Goal: Transaction & Acquisition: Purchase product/service

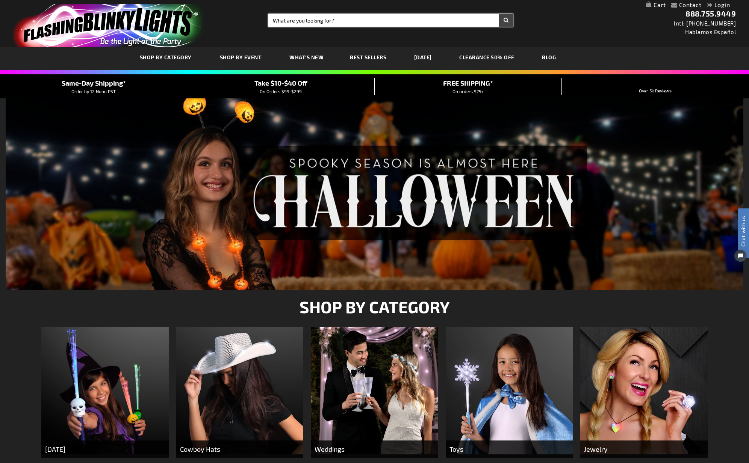
click at [328, 19] on input "Search" at bounding box center [390, 20] width 245 height 13
type input "spin"
click at [499, 14] on button "Search" at bounding box center [506, 20] width 14 height 13
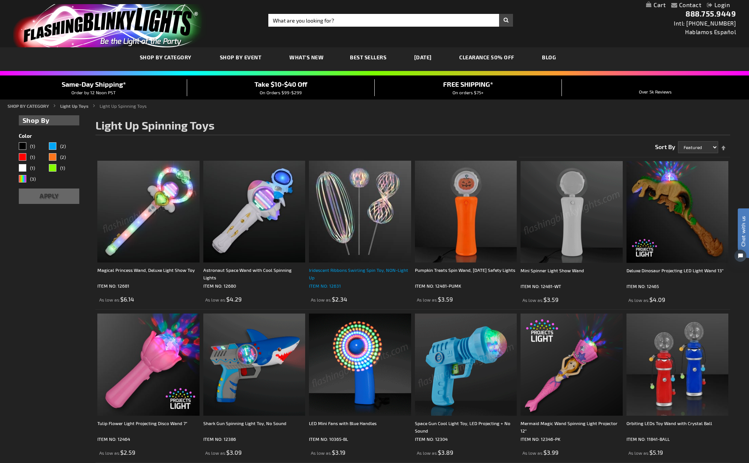
click at [362, 272] on div "Iridescent Ribbons Swirling Spin Toy, NON-Light Up" at bounding box center [360, 273] width 102 height 15
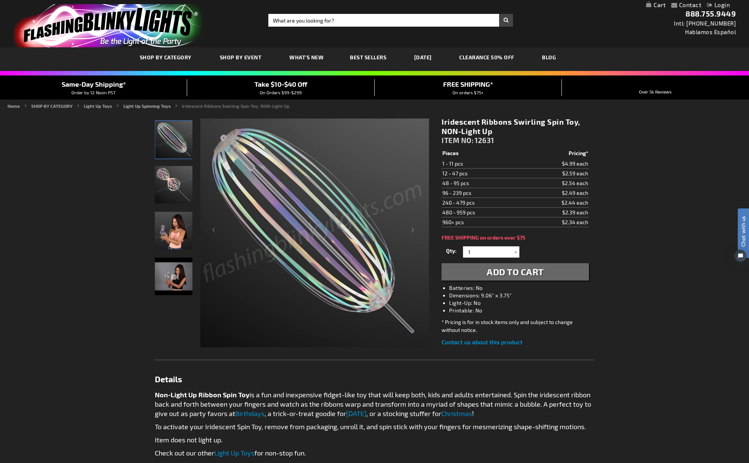
drag, startPoint x: 444, startPoint y: 184, endPoint x: 485, endPoint y: 185, distance: 41.0
click at [485, 185] on div "Checkout as a new customer Creating an account has many benefits: See order and…" at bounding box center [375, 377] width 440 height 531
click at [492, 193] on td "96 - 239 pcs" at bounding box center [482, 193] width 80 height 10
drag, startPoint x: 555, startPoint y: 193, endPoint x: 597, endPoint y: 195, distance: 42.1
click at [598, 195] on main "Checkout as a new customer Creating an account has many benefits: See order and…" at bounding box center [374, 377] width 451 height 531
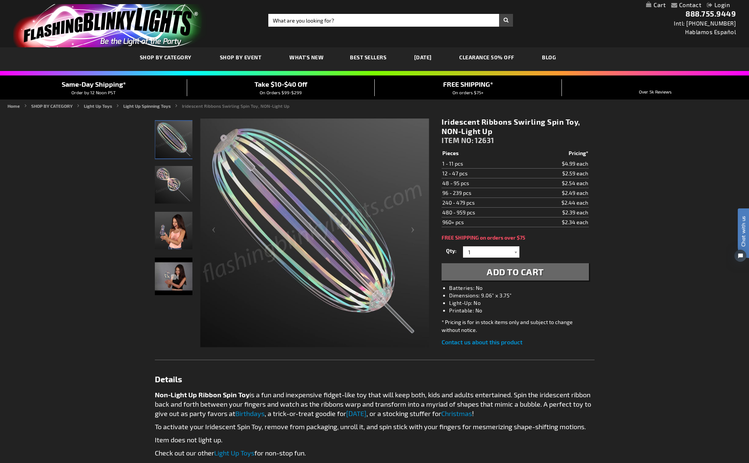
click at [475, 191] on td "96 - 239 pcs" at bounding box center [482, 193] width 80 height 10
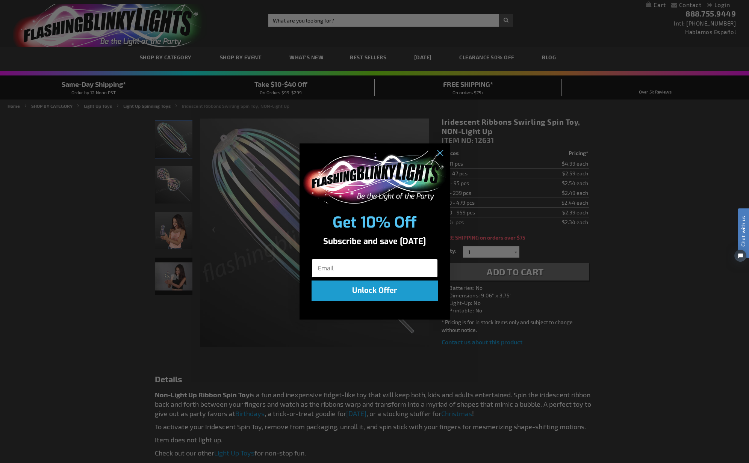
click at [360, 268] on input "Email" at bounding box center [375, 268] width 126 height 19
type input "hollie@otherworld.com"
click at [379, 293] on button "Unlock Offer" at bounding box center [375, 291] width 126 height 20
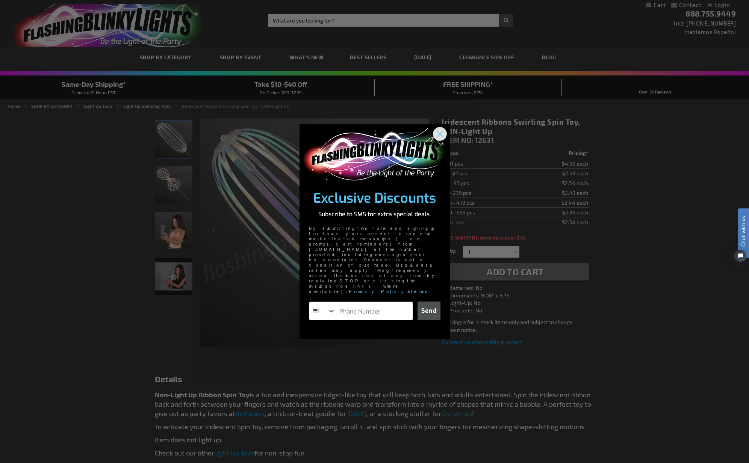
click at [437, 140] on circle "Close dialog" at bounding box center [439, 133] width 12 height 12
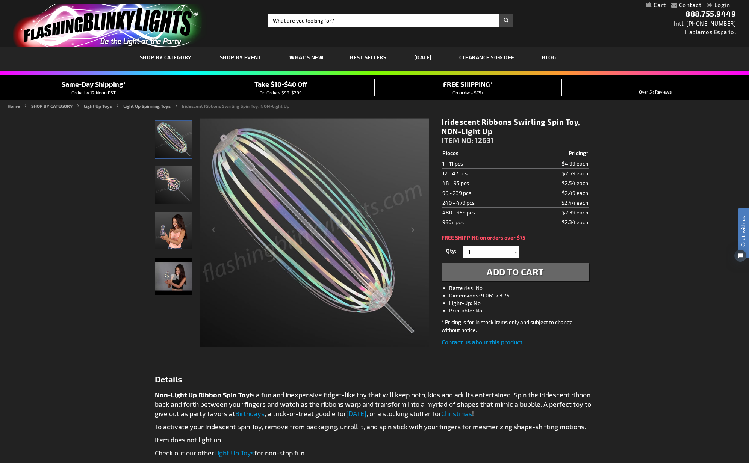
click at [651, 207] on div "Contact Compare Products Login Skip to Content My Cart My Cart Close You have n…" at bounding box center [374, 405] width 749 height 811
click at [515, 253] on div at bounding box center [516, 252] width 8 height 11
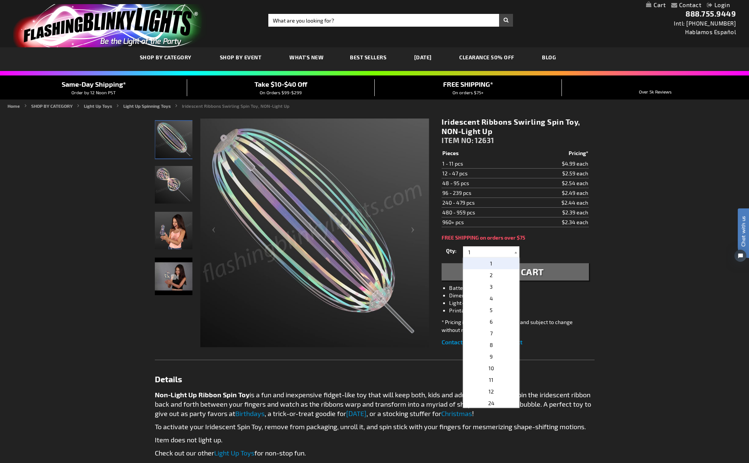
click at [574, 234] on div "Iridescent Ribbons Swirling Spin Toy, NON-Light Up ITEM NO: 12631 $2.34 Pieces …" at bounding box center [515, 232] width 158 height 241
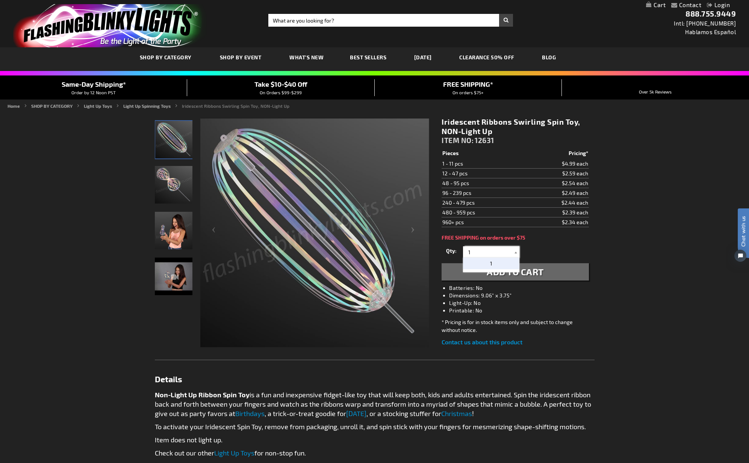
click at [487, 248] on input "1" at bounding box center [492, 252] width 54 height 11
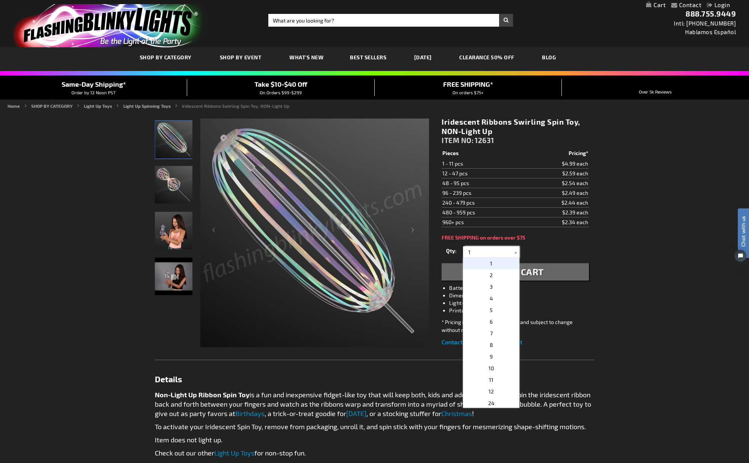
drag, startPoint x: 483, startPoint y: 250, endPoint x: 458, endPoint y: 249, distance: 25.6
click at [460, 250] on div "Qty 1 2 3 4 5 6 7 8 9 10 11 12 24 36 48 60 72 84 96 108 120 132 144 156 168" at bounding box center [515, 252] width 147 height 15
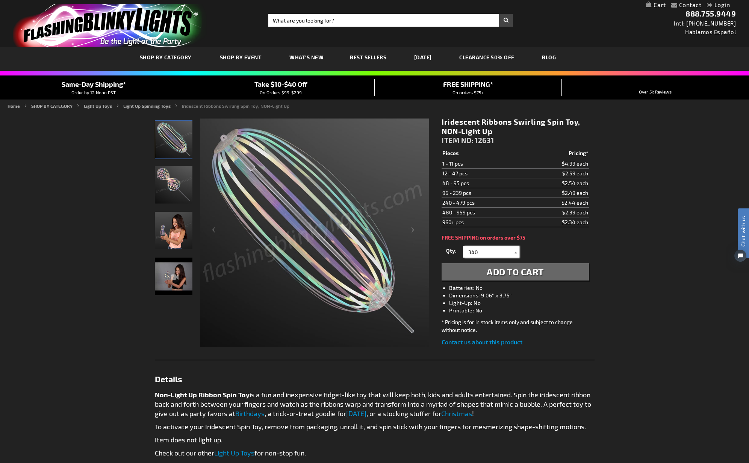
click at [472, 253] on input "340" at bounding box center [492, 252] width 54 height 11
click at [471, 254] on input "340" at bounding box center [492, 252] width 54 height 11
type input "240"
click at [494, 265] on span "240" at bounding box center [491, 263] width 9 height 6
click at [535, 272] on span "Add to Cart" at bounding box center [515, 271] width 57 height 11
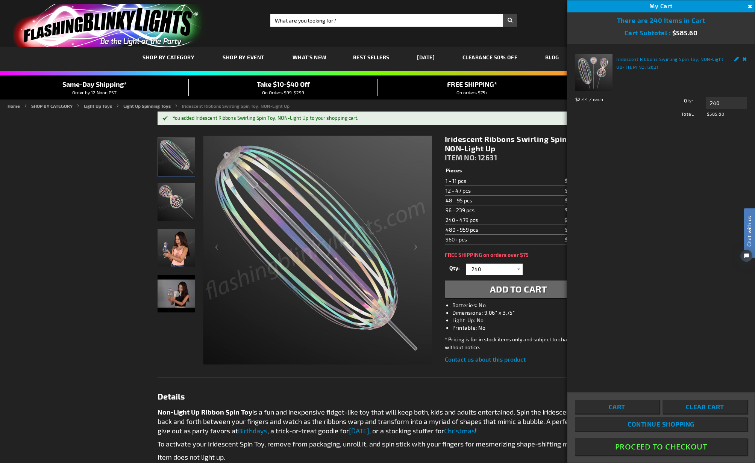
drag, startPoint x: 661, startPoint y: 448, endPoint x: 671, endPoint y: 429, distance: 21.5
click at [661, 448] on button "Proceed To Checkout" at bounding box center [661, 447] width 172 height 17
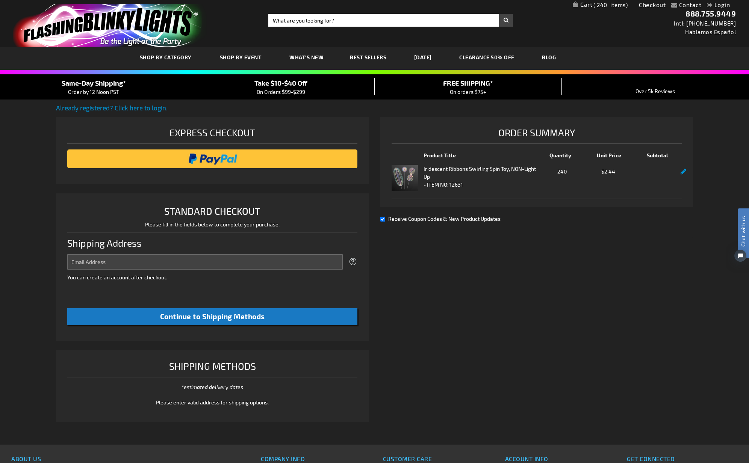
select select "US"
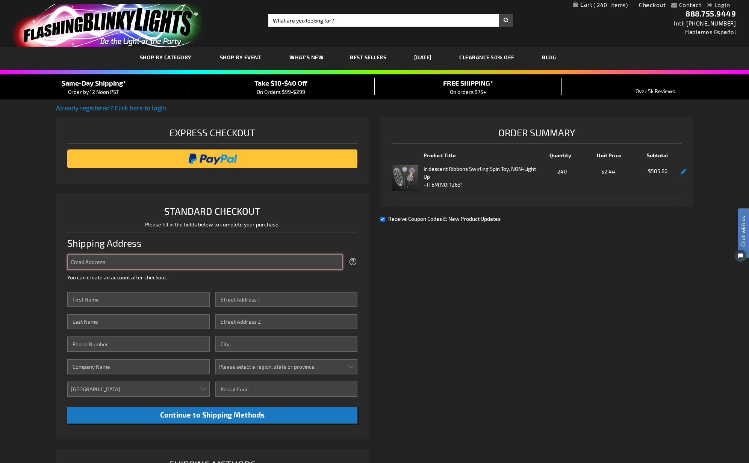
click at [155, 262] on input "Email Address" at bounding box center [204, 261] width 275 height 15
type input "hollie@otherworldohio.com"
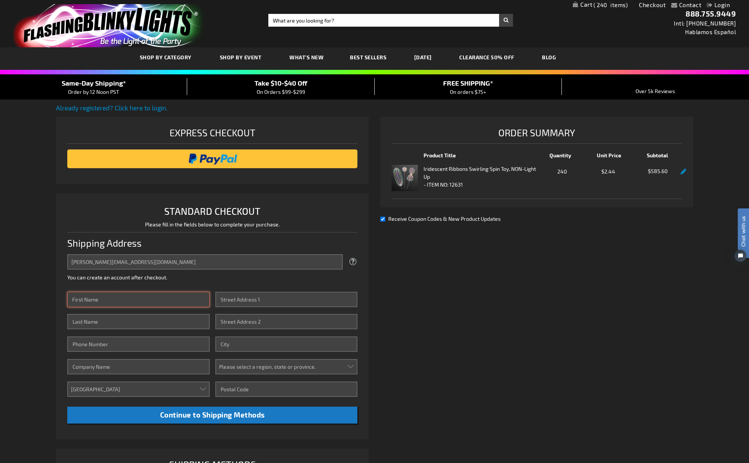
click at [148, 300] on input "First Name" at bounding box center [138, 299] width 142 height 15
type input "hollie"
type input "hermes"
type input "3162018803"
type input "Otherworld"
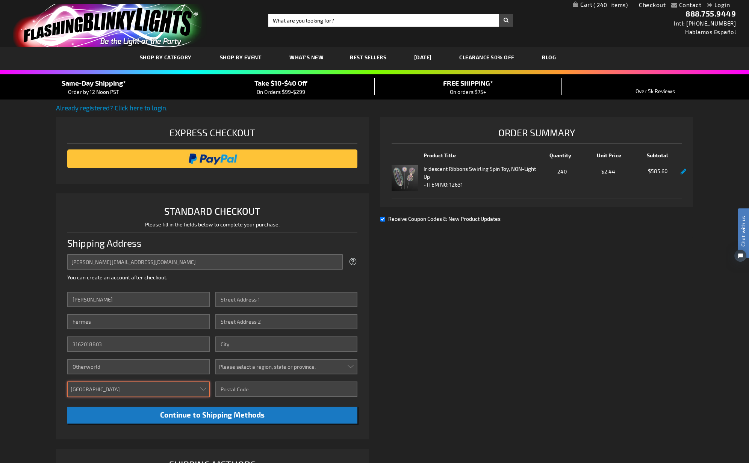
type input "5819 Chantry Drive"
type input "Columbus"
select select "26"
type input "43232"
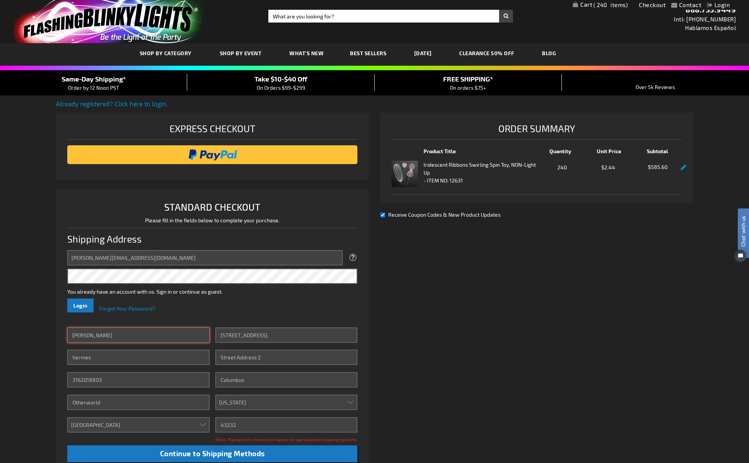
scroll to position [125, 0]
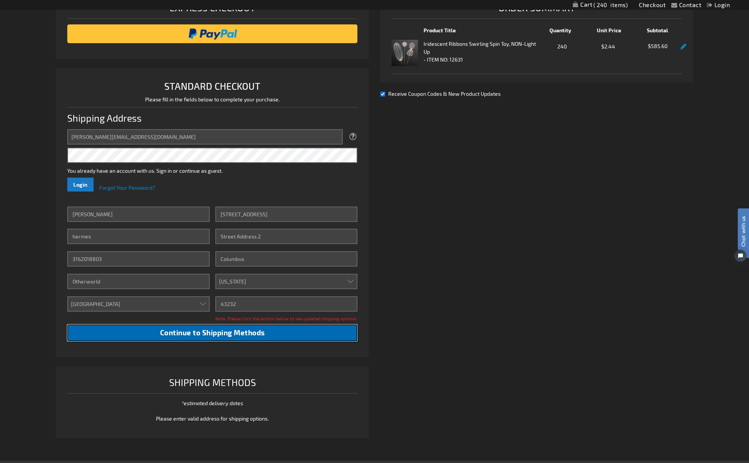
click at [230, 334] on span "Continue to Shipping Methods" at bounding box center [212, 332] width 105 height 9
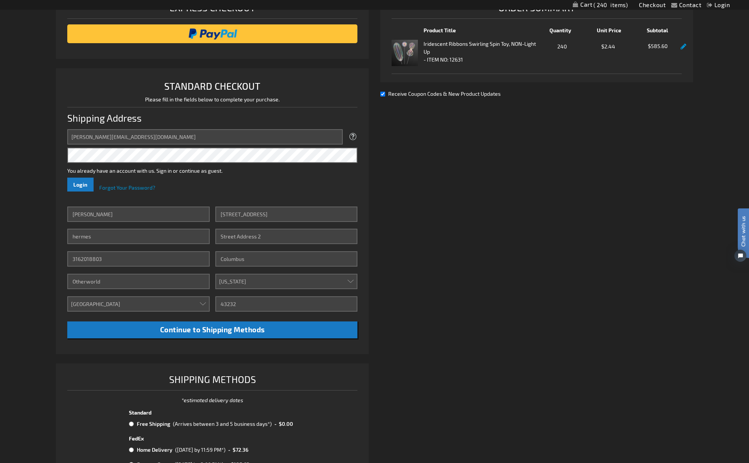
click at [384, 95] on input "Receive Coupon Codes & New Product Updates" at bounding box center [382, 94] width 5 height 5
checkbox input "false"
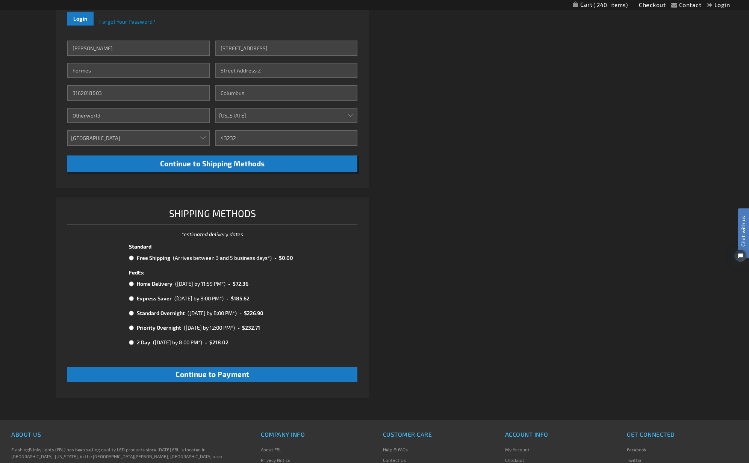
scroll to position [376, 0]
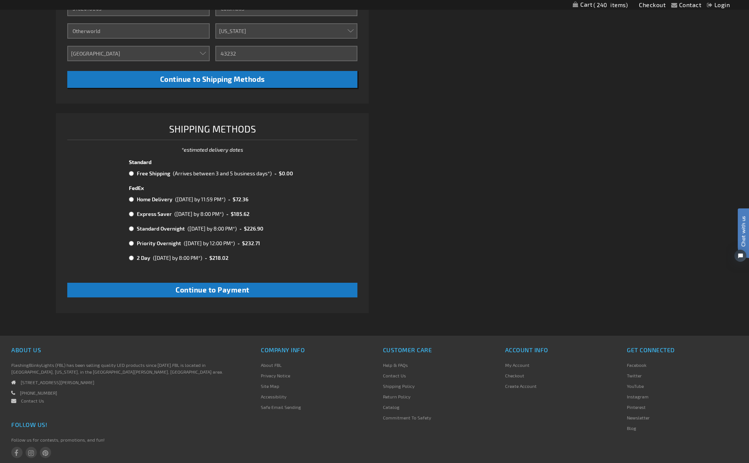
click at [131, 174] on input "radio" at bounding box center [131, 174] width 5 height 6
radio input "true"
click at [265, 292] on button "Continue to Payment" at bounding box center [212, 290] width 290 height 15
checkbox input "true"
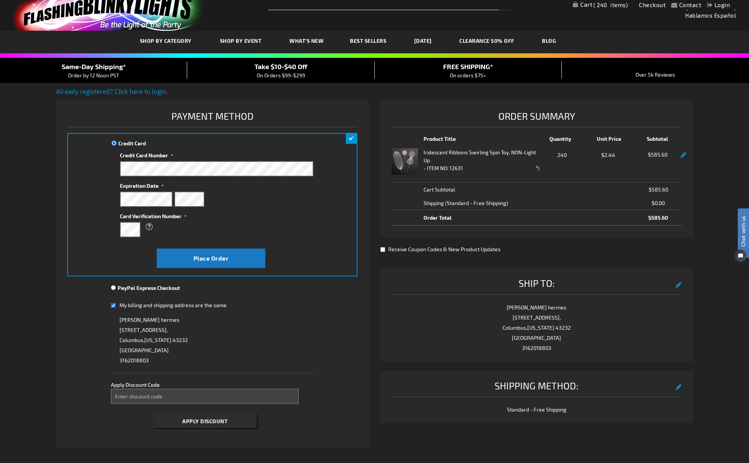
scroll to position [125, 0]
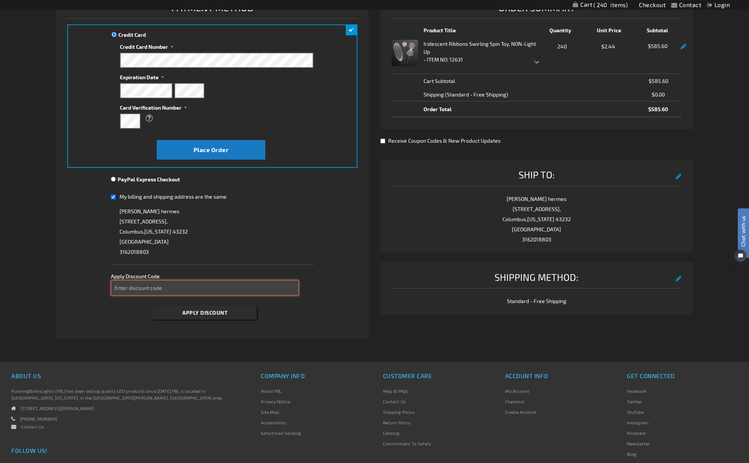
click at [153, 291] on input "Enter discount code" at bounding box center [205, 287] width 188 height 15
paste input "V46WNDX4HE"
type input "V46WNDX4HE"
click at [221, 316] on button "Apply Discount" at bounding box center [204, 313] width 103 height 14
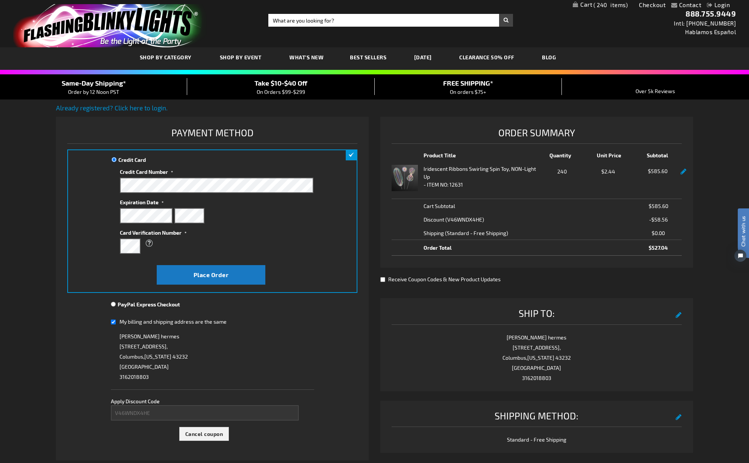
scroll to position [0, 0]
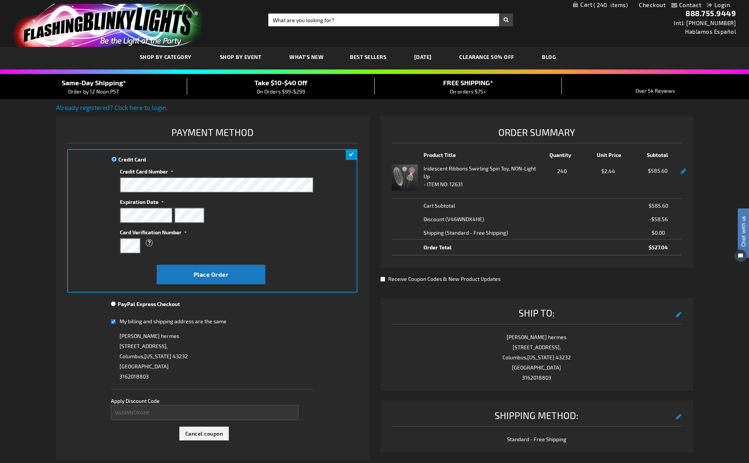
click at [256, 225] on fieldset "Credit Card Information" at bounding box center [217, 214] width 194 height 91
click at [299, 233] on label "Card Verification Number" at bounding box center [217, 231] width 194 height 10
click at [265, 251] on div "What is this?" at bounding box center [217, 245] width 194 height 15
drag, startPoint x: 239, startPoint y: 272, endPoint x: 237, endPoint y: 259, distance: 12.9
click at [238, 262] on div "Credit Card Credit Card Information" at bounding box center [212, 221] width 290 height 144
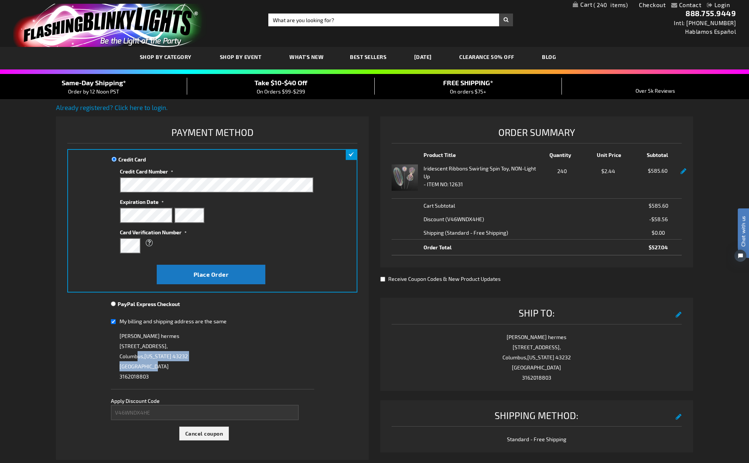
drag, startPoint x: 139, startPoint y: 360, endPoint x: 195, endPoint y: 362, distance: 56.8
click at [195, 362] on div "hollie hermes 5819 Chantry Drive, Columbus , Kansas 43232 United States 3162018…" at bounding box center [212, 356] width 203 height 51
click at [186, 373] on div "hollie hermes 5819 Chantry Drive, Columbus , Kansas 43232 United States 3162018…" at bounding box center [212, 356] width 203 height 51
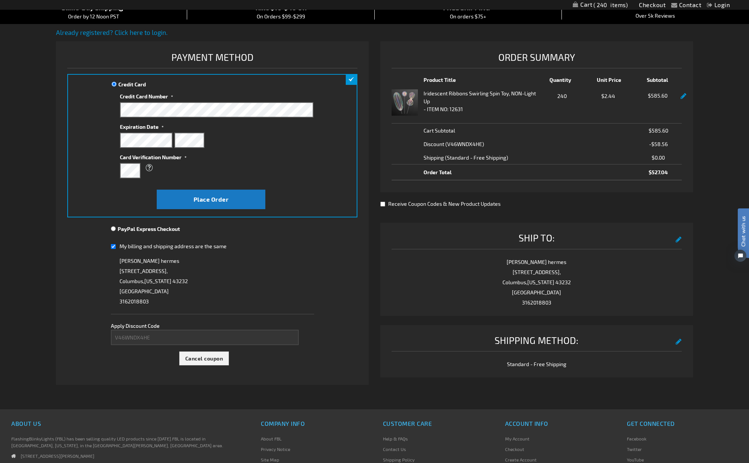
scroll to position [9, 0]
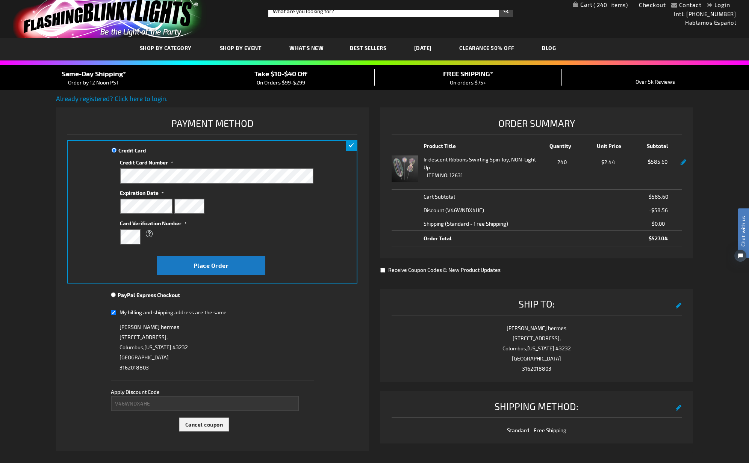
click at [675, 304] on div "Ship To: edit" at bounding box center [537, 306] width 290 height 18
click at [682, 309] on div "Ship To: edit hollie hermes 5819 Chantry Drive, Columbus , Kansas 43232 United …" at bounding box center [536, 335] width 313 height 93
click at [679, 306] on button "edit" at bounding box center [679, 305] width 6 height 14
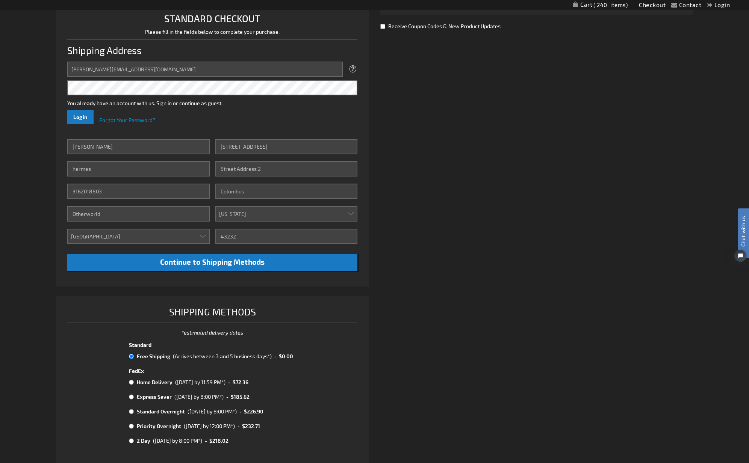
scroll to position [194, 0]
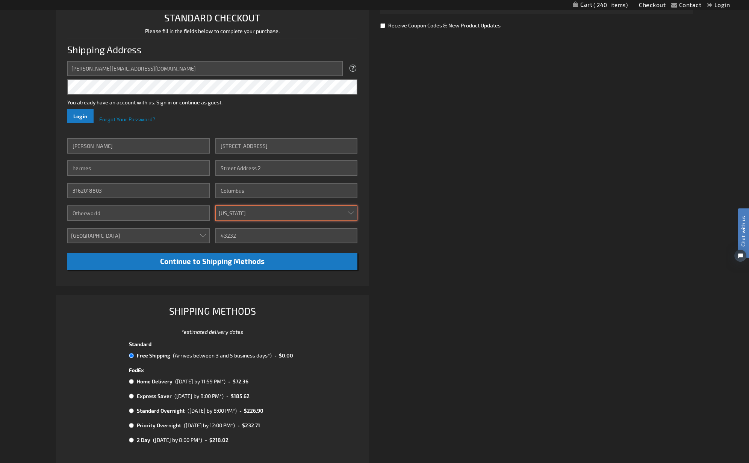
drag, startPoint x: 247, startPoint y: 215, endPoint x: 203, endPoint y: 212, distance: 44.1
click at [203, 212] on div "First Name hollie Last Name hermes Phone Number 3162018803 Company Otherworld C…" at bounding box center [212, 204] width 290 height 132
click at [238, 212] on select "Please select a region, state or province. Alabama Alaska Arizona Arkansas Cali…" at bounding box center [286, 213] width 142 height 15
click at [239, 212] on select "Please select a region, state or province. Alabama Alaska Arizona Arkansas Cali…" at bounding box center [286, 213] width 142 height 15
select select "47"
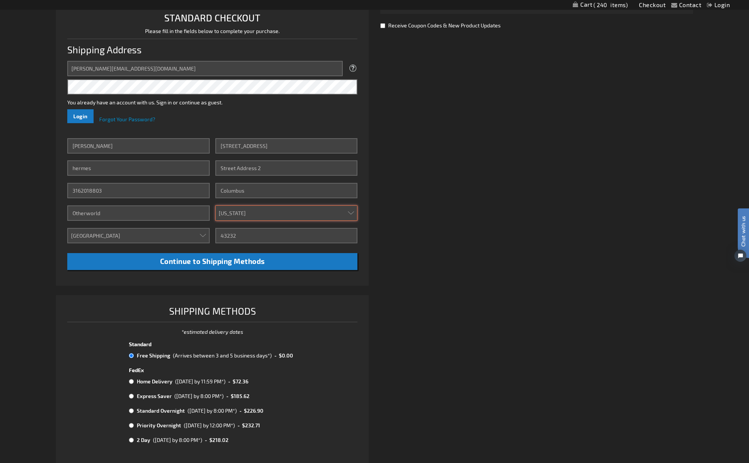
click at [215, 206] on select "Please select a region, state or province. Alabama Alaska Arizona Arkansas Cali…" at bounding box center [286, 213] width 142 height 15
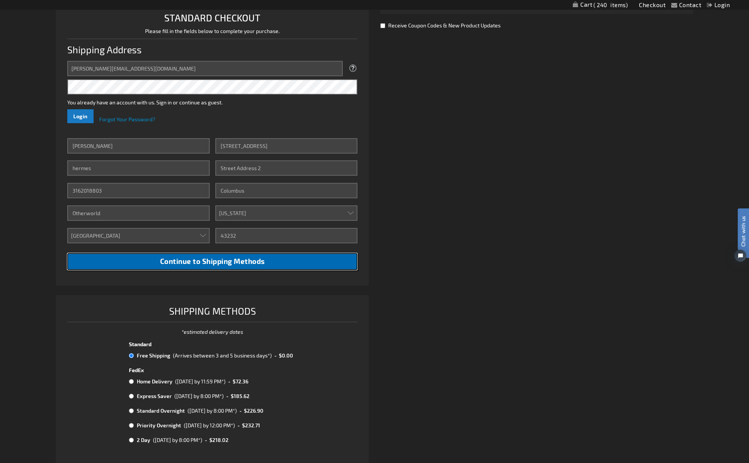
click at [254, 265] on span "Continue to Shipping Methods" at bounding box center [212, 261] width 105 height 9
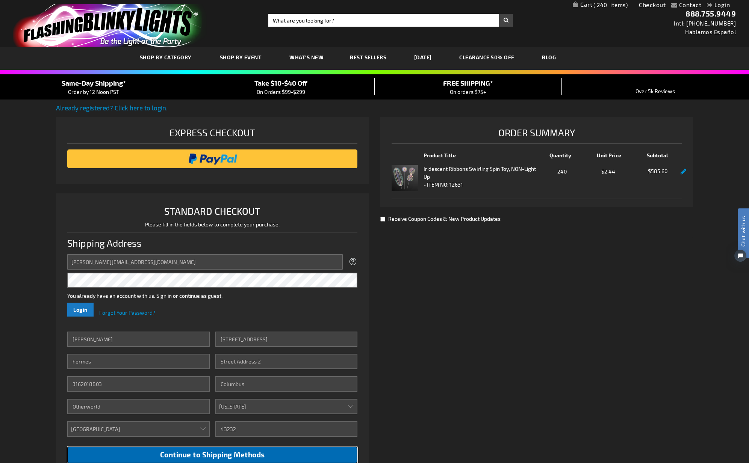
scroll to position [125, 0]
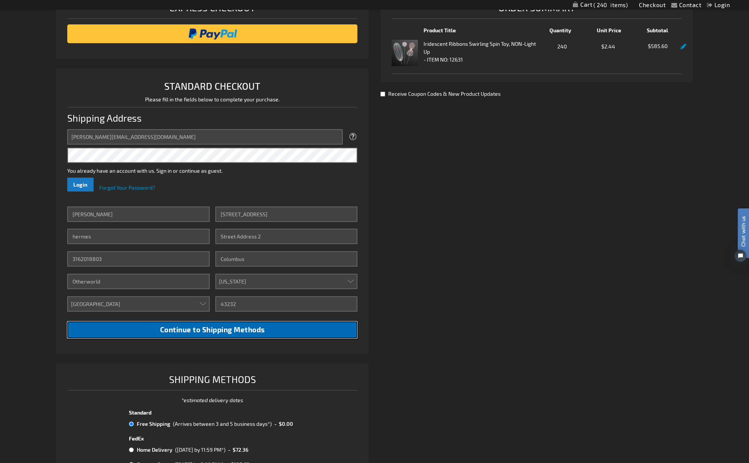
click at [216, 336] on button "Continue to Shipping Methods" at bounding box center [212, 330] width 290 height 17
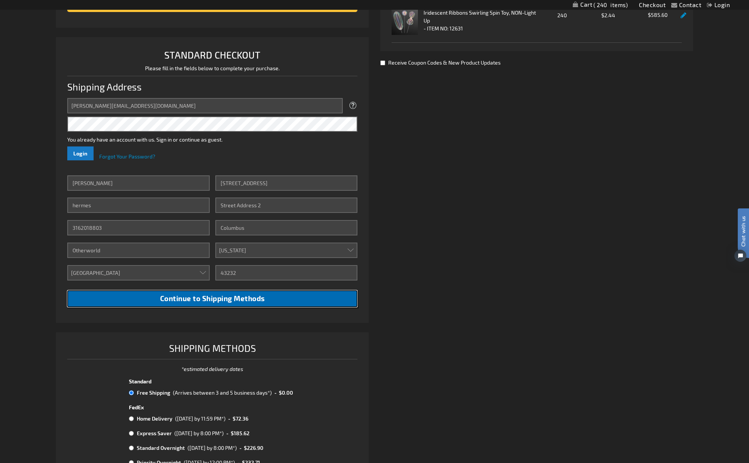
scroll to position [251, 0]
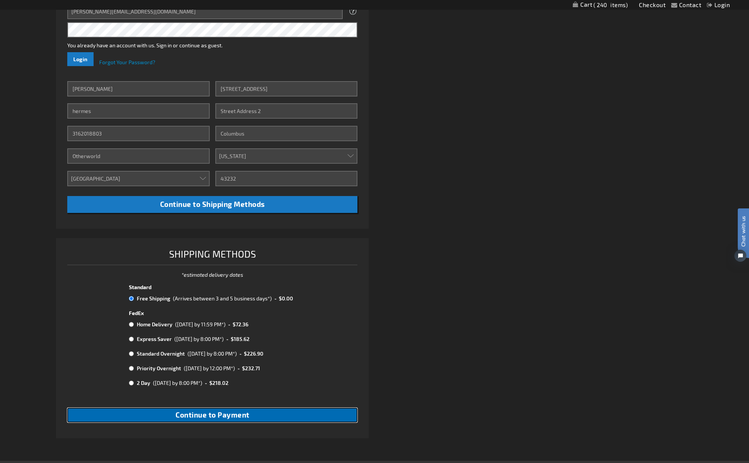
drag, startPoint x: 212, startPoint y: 416, endPoint x: 369, endPoint y: 383, distance: 160.1
click at [214, 416] on span "Continue to Payment" at bounding box center [213, 415] width 74 height 9
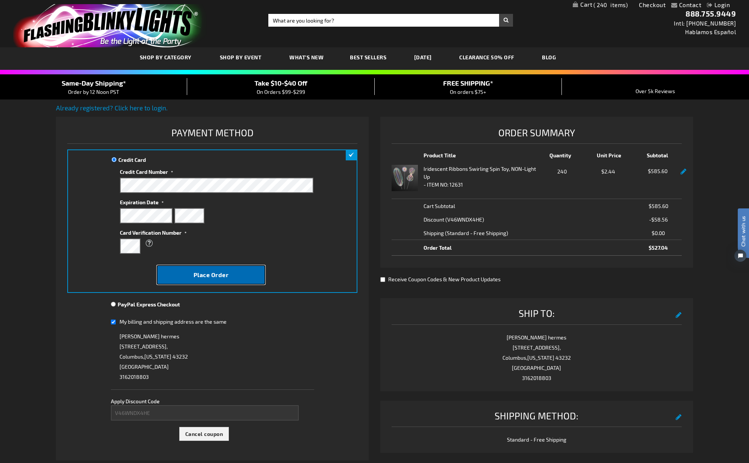
click at [214, 278] on span "Place Order" at bounding box center [211, 274] width 35 height 7
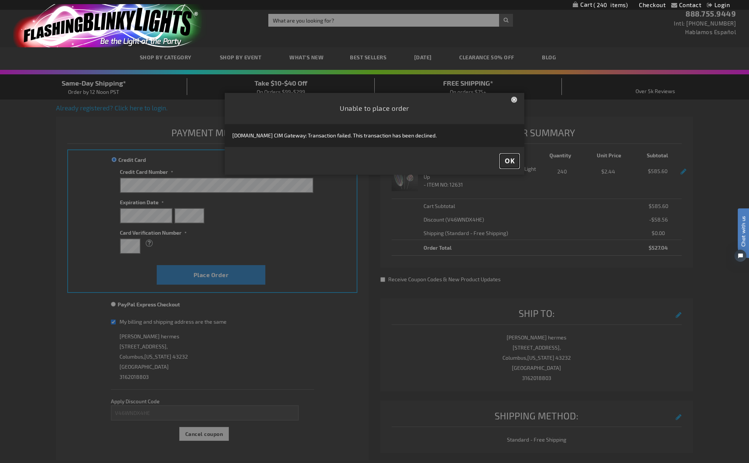
click at [506, 162] on span "OK" at bounding box center [510, 161] width 10 height 9
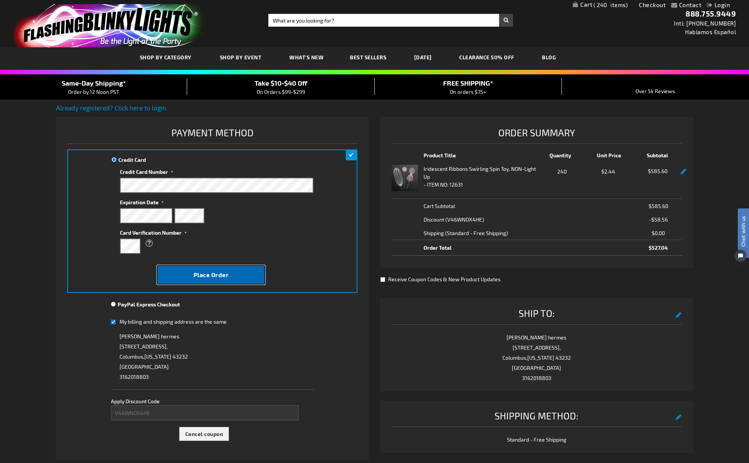
drag, startPoint x: 235, startPoint y: 282, endPoint x: 316, endPoint y: 312, distance: 86.8
click at [235, 282] on button "Place Order" at bounding box center [211, 275] width 109 height 20
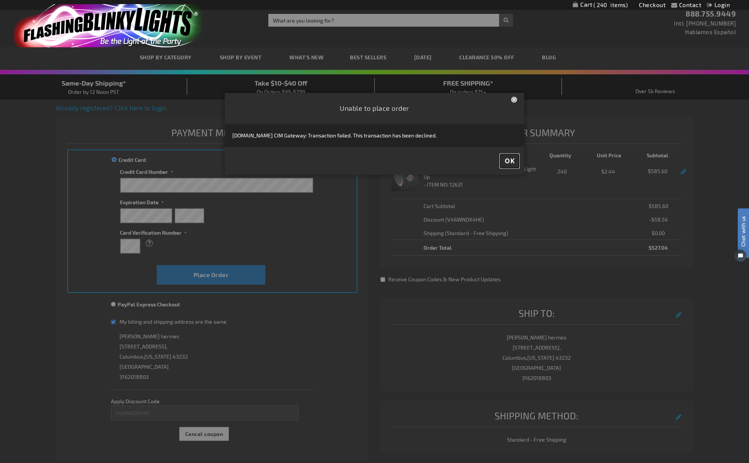
click at [506, 166] on button "OK" at bounding box center [509, 161] width 19 height 14
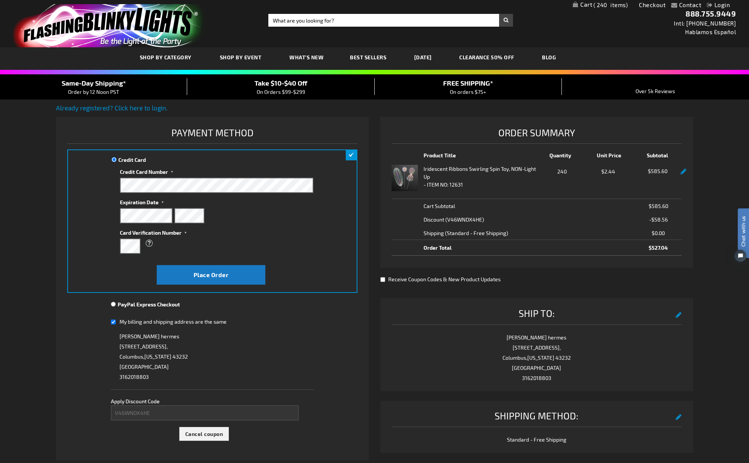
click at [465, 170] on strong "Iridescent Ribbons Swirling Spin Toy, NON-Light Up" at bounding box center [482, 173] width 116 height 16
click at [451, 170] on strong "Iridescent Ribbons Swirling Spin Toy, NON-Light Up" at bounding box center [482, 173] width 116 height 16
click at [392, 181] on img at bounding box center [405, 178] width 26 height 26
click at [405, 181] on img at bounding box center [405, 178] width 26 height 26
drag, startPoint x: 432, startPoint y: 178, endPoint x: 413, endPoint y: 177, distance: 18.4
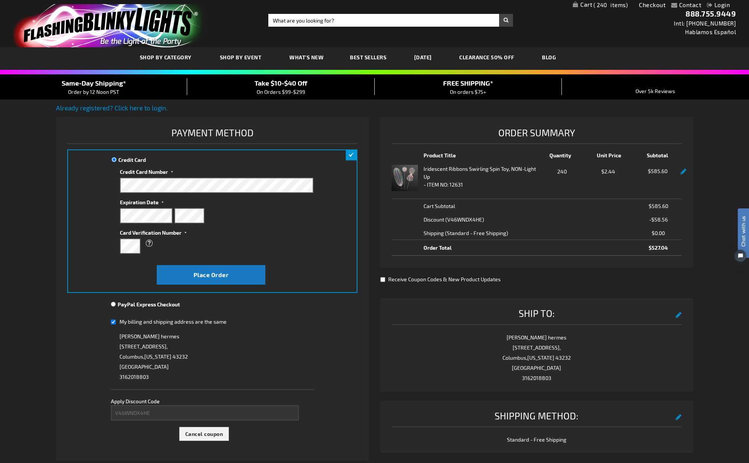
click at [432, 178] on strong "Iridescent Ribbons Swirling Spin Toy, NON-Light Up" at bounding box center [482, 173] width 116 height 16
click at [392, 176] on img at bounding box center [405, 178] width 26 height 26
click at [406, 181] on img at bounding box center [405, 178] width 26 height 26
click at [459, 169] on strong "Iridescent Ribbons Swirling Spin Toy, NON-Light Up" at bounding box center [482, 173] width 116 height 16
click at [445, 186] on span "- ITEM NO:" at bounding box center [436, 185] width 25 height 6
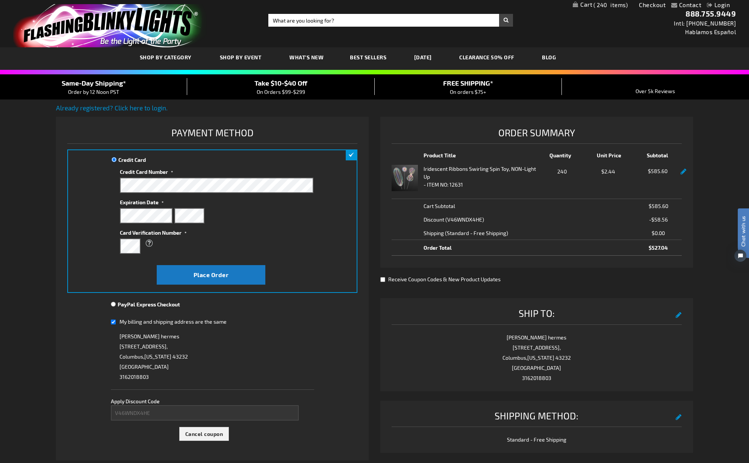
click at [434, 205] on th "Cart Subtotal" at bounding box center [479, 206] width 174 height 14
click at [434, 219] on span "Discount (V46WNDX4HE)" at bounding box center [454, 219] width 61 height 6
click at [436, 235] on span "Shipping" at bounding box center [434, 233] width 20 height 8
click at [405, 181] on img at bounding box center [405, 178] width 26 height 26
click at [438, 171] on strong "Iridescent Ribbons Swirling Spin Toy, NON-Light Up" at bounding box center [482, 173] width 116 height 16
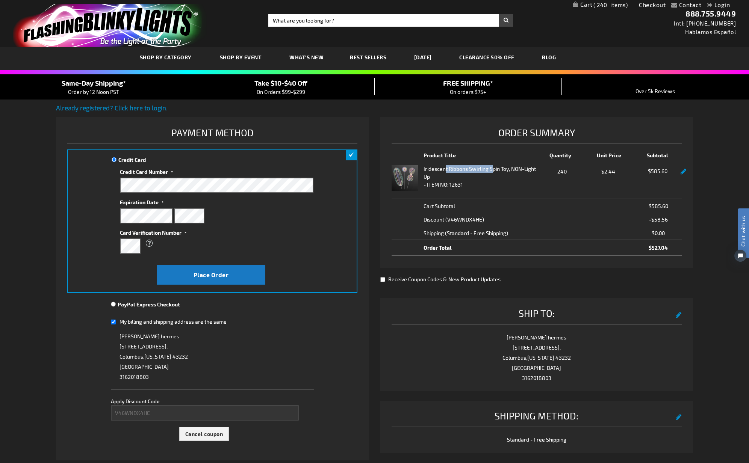
drag, startPoint x: 468, startPoint y: 171, endPoint x: 493, endPoint y: 172, distance: 26.0
click at [493, 172] on strong "Iridescent Ribbons Swirling Spin Toy, NON-Light Up" at bounding box center [482, 173] width 116 height 16
click at [463, 173] on strong "Iridescent Ribbons Swirling Spin Toy, NON-Light Up" at bounding box center [482, 173] width 116 height 16
drag, startPoint x: 424, startPoint y: 169, endPoint x: 486, endPoint y: 170, distance: 62.0
click at [499, 172] on strong "Iridescent Ribbons Swirling Spin Toy, NON-Light Up" at bounding box center [482, 173] width 116 height 16
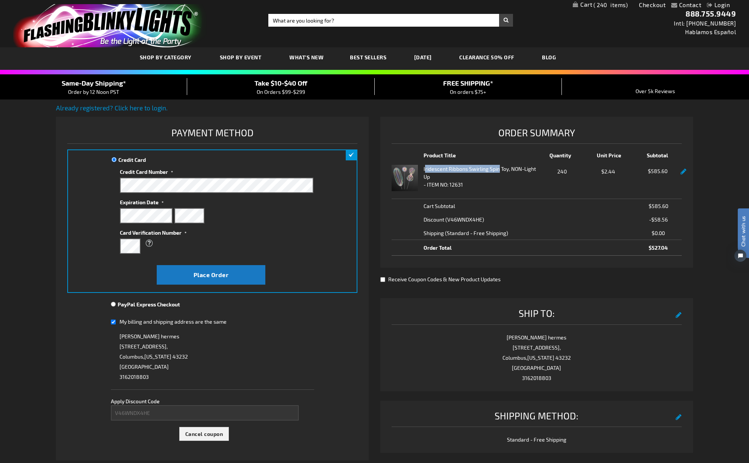
copy strong "ridescent Ribbons Swirling Spin"
click at [318, 25] on input "Search" at bounding box center [390, 20] width 245 height 13
paste input "ridescent Ribbons Swirling Spin"
click at [508, 23] on input "ridescent Ribbons Swirling Spin" at bounding box center [390, 20] width 245 height 13
click at [508, 26] on input "ridescent Ribbons Swirling Spin" at bounding box center [390, 20] width 245 height 13
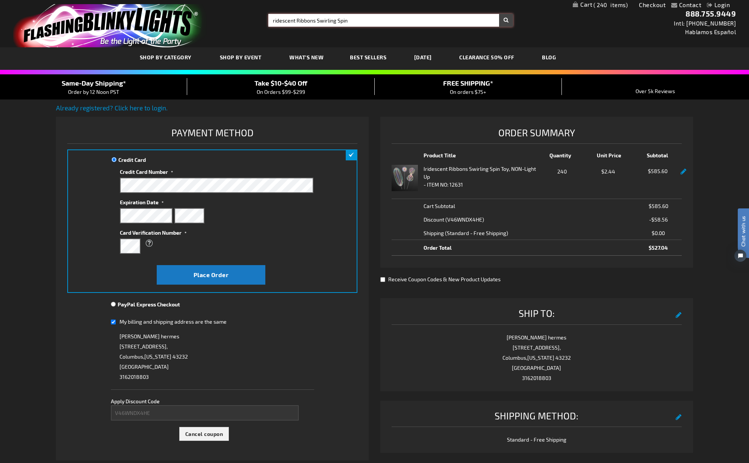
click at [502, 14] on input "ridescent Ribbons Swirling Spin" at bounding box center [390, 20] width 245 height 13
click at [165, 17] on img "store logo" at bounding box center [110, 25] width 194 height 43
type input "ridescent Ribbons Swirling Spin"
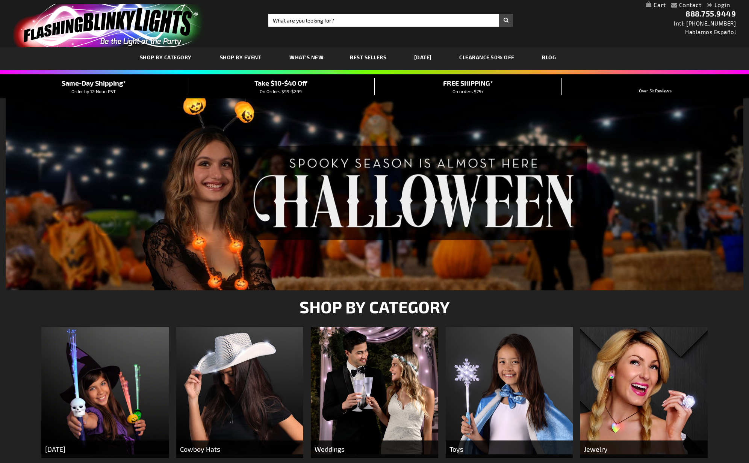
click at [356, 24] on input "Search" at bounding box center [390, 20] width 245 height 13
type input "ribbon"
click at [499, 14] on button "Search" at bounding box center [506, 20] width 14 height 13
click at [509, 20] on button "Search" at bounding box center [506, 20] width 14 height 13
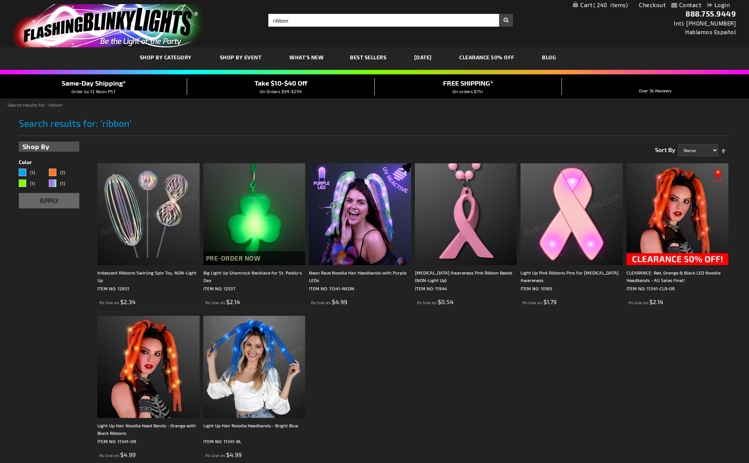
click at [155, 223] on img at bounding box center [148, 214] width 102 height 102
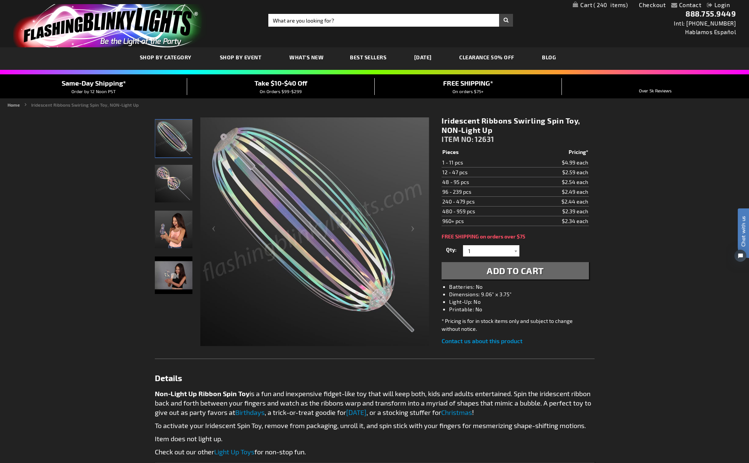
click at [681, 318] on div "Contact Compare Products Checkout Login Skip to Content My Cart 240 240 items M…" at bounding box center [374, 405] width 749 height 810
